Goal: Task Accomplishment & Management: Manage account settings

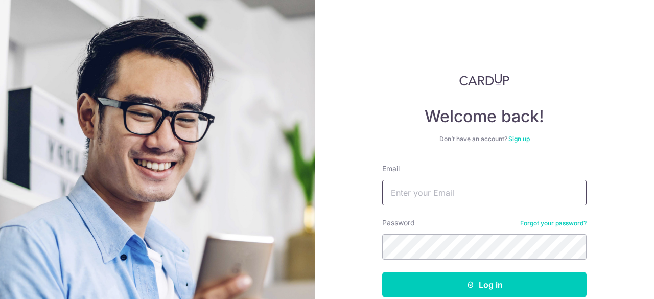
click at [435, 180] on input "Email" at bounding box center [484, 193] width 204 height 26
type input "yurentan88@gmail.com"
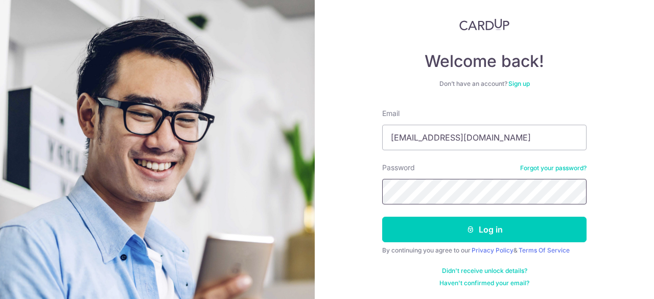
scroll to position [56, 0]
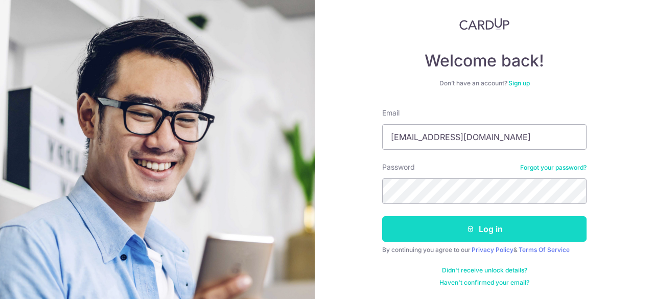
click at [486, 222] on button "Log in" at bounding box center [484, 229] width 204 height 26
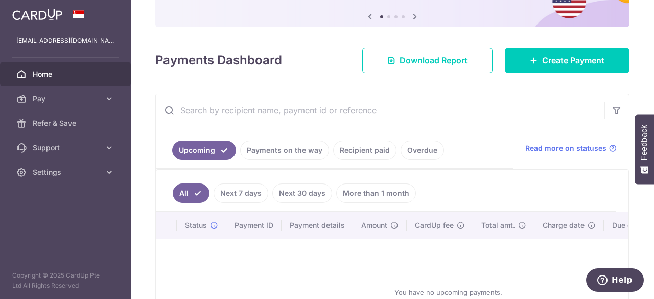
scroll to position [155, 0]
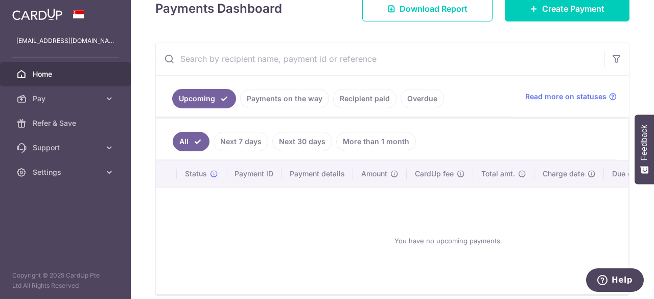
click at [292, 98] on link "Payments on the way" at bounding box center [284, 98] width 89 height 19
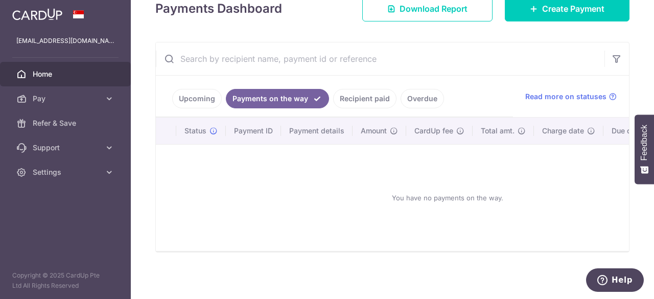
click at [381, 102] on link "Recipient paid" at bounding box center [364, 98] width 63 height 19
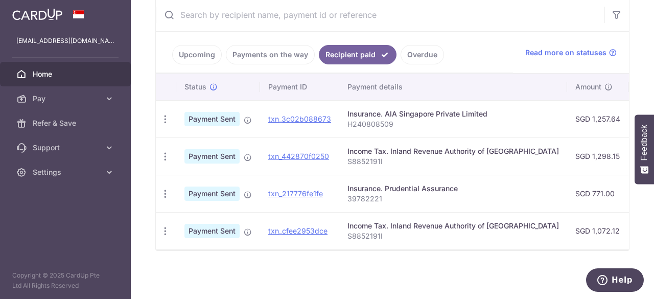
scroll to position [101, 0]
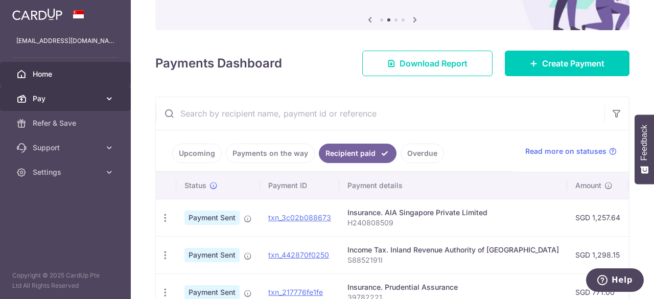
click at [107, 97] on icon at bounding box center [109, 99] width 10 height 10
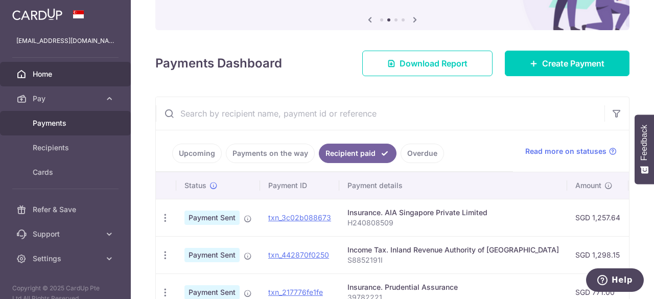
click at [71, 124] on span "Payments" at bounding box center [66, 123] width 67 height 10
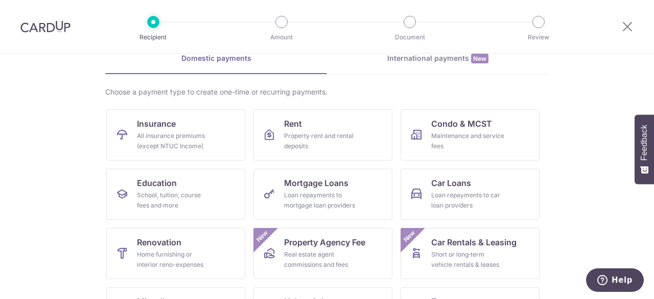
scroll to position [102, 0]
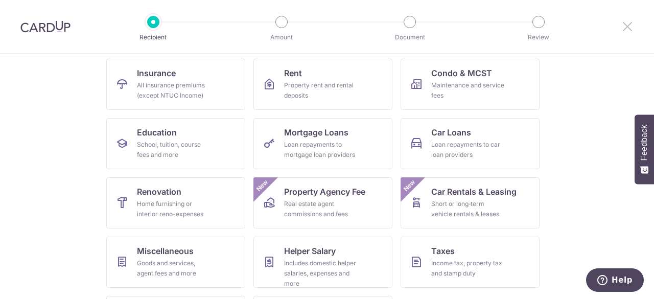
click at [630, 27] on icon at bounding box center [627, 26] width 12 height 13
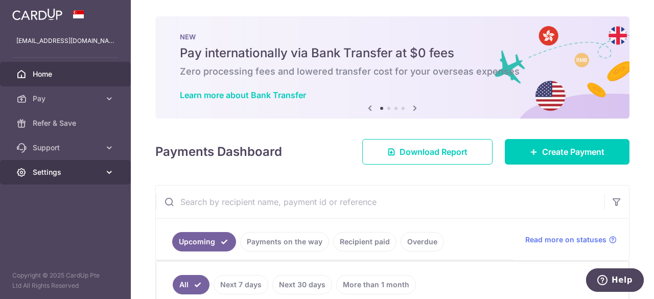
click at [86, 174] on span "Settings" at bounding box center [66, 172] width 67 height 10
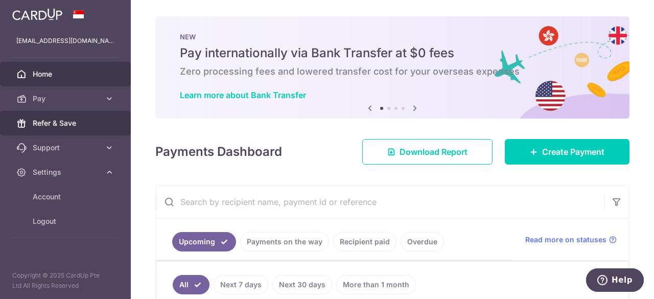
click at [64, 120] on span "Refer & Save" at bounding box center [66, 123] width 67 height 10
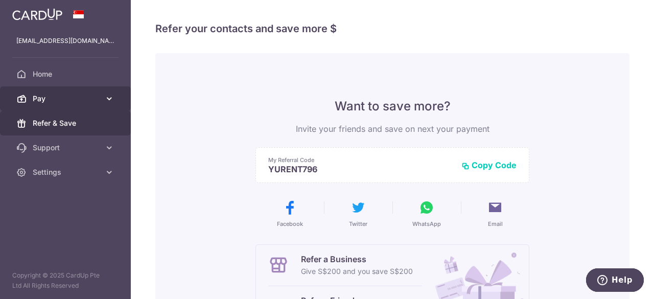
click at [107, 96] on icon at bounding box center [109, 99] width 10 height 10
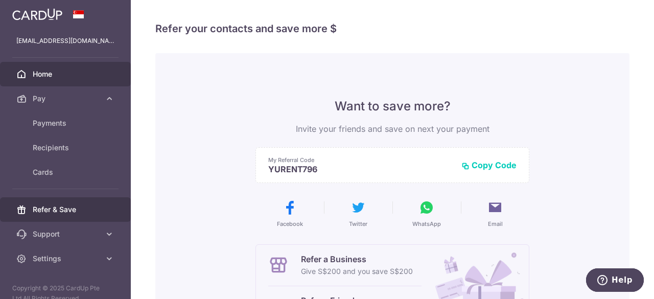
click at [64, 73] on span "Home" at bounding box center [66, 74] width 67 height 10
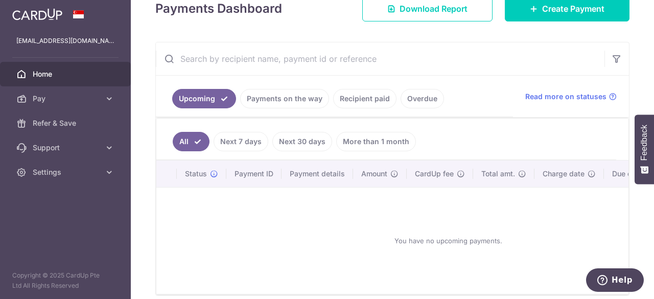
click at [372, 104] on link "Recipient paid" at bounding box center [364, 98] width 63 height 19
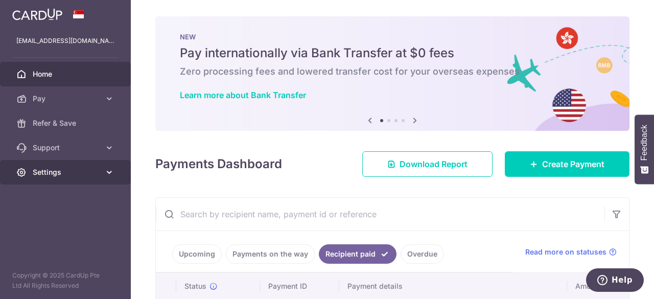
click at [107, 166] on link "Settings" at bounding box center [65, 172] width 131 height 25
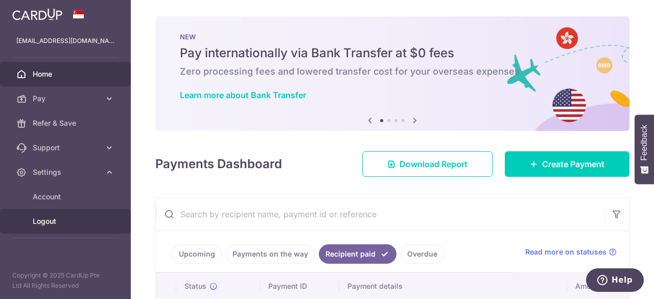
click at [53, 221] on span "Logout" at bounding box center [66, 221] width 67 height 10
